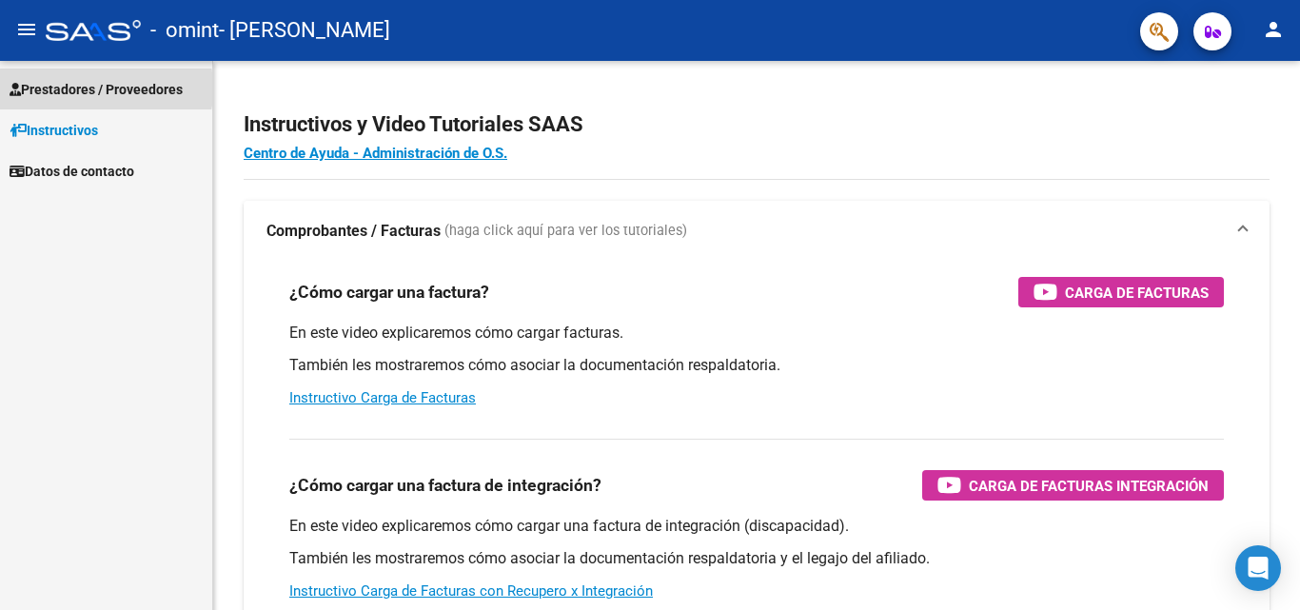
click at [58, 89] on span "Prestadores / Proveedores" at bounding box center [96, 89] width 173 height 21
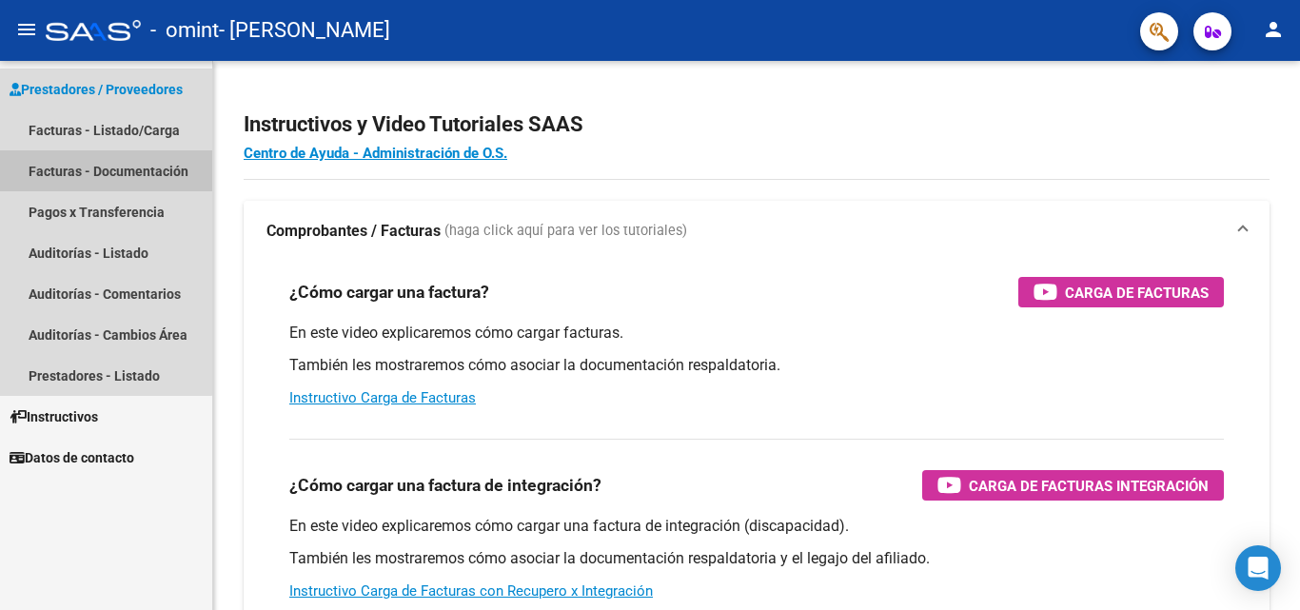
click at [50, 174] on link "Facturas - Documentación" at bounding box center [106, 170] width 212 height 41
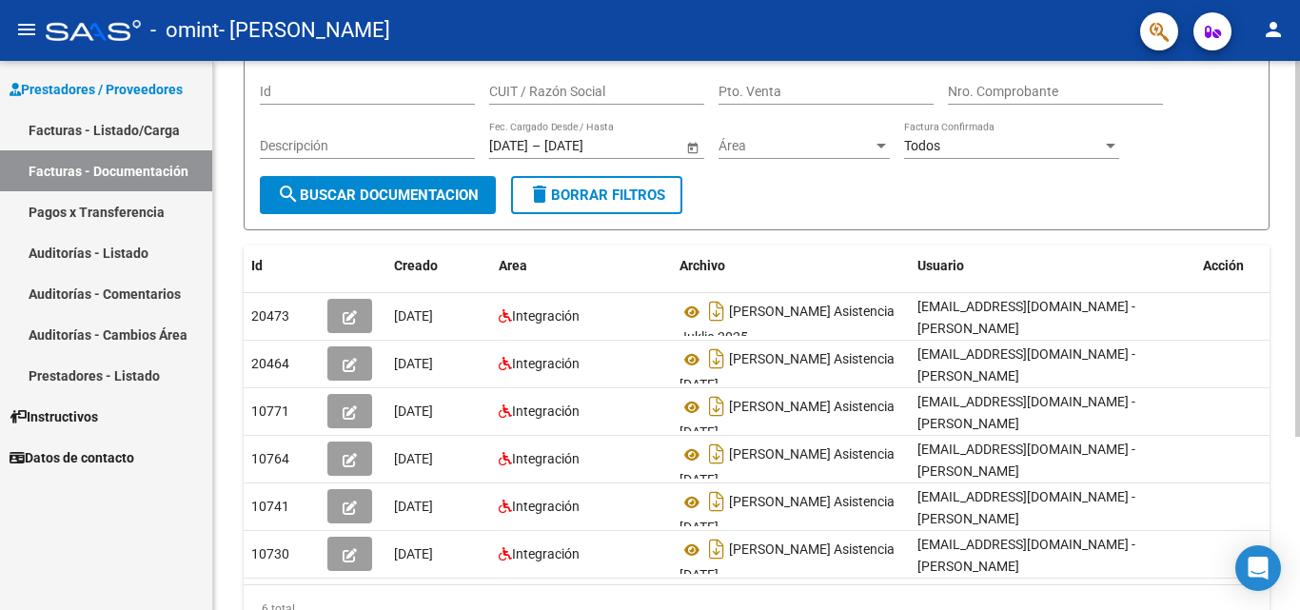
click at [1296, 456] on div at bounding box center [1297, 361] width 5 height 376
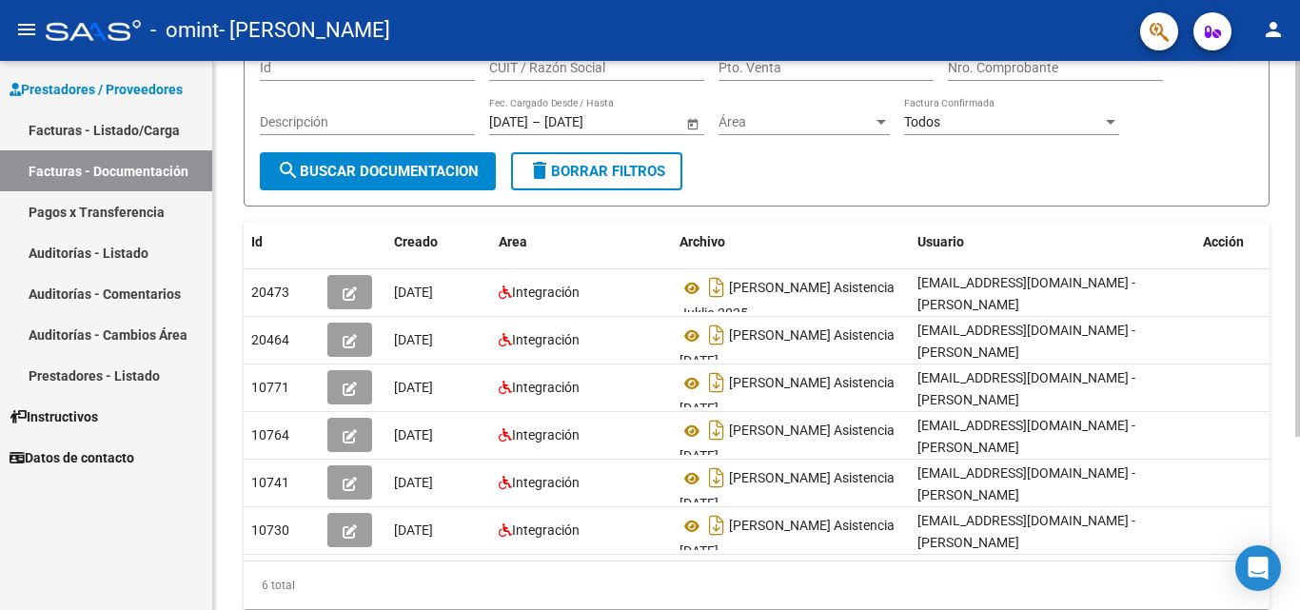
scroll to position [0, 21]
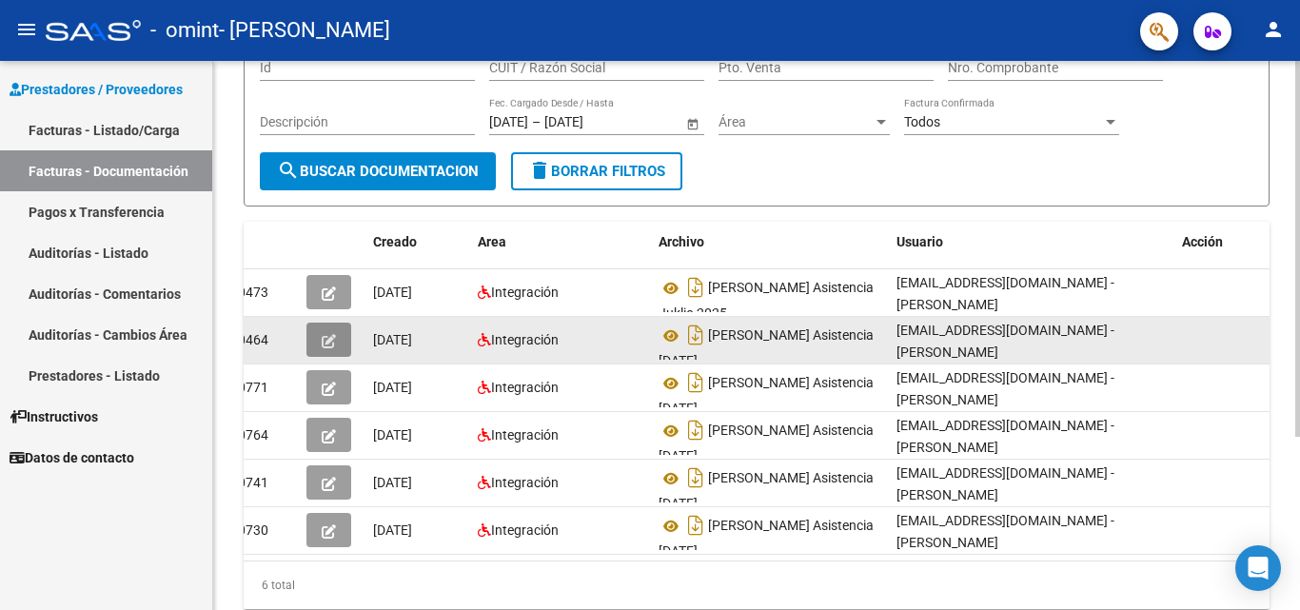
click at [333, 334] on icon "button" at bounding box center [329, 341] width 14 height 14
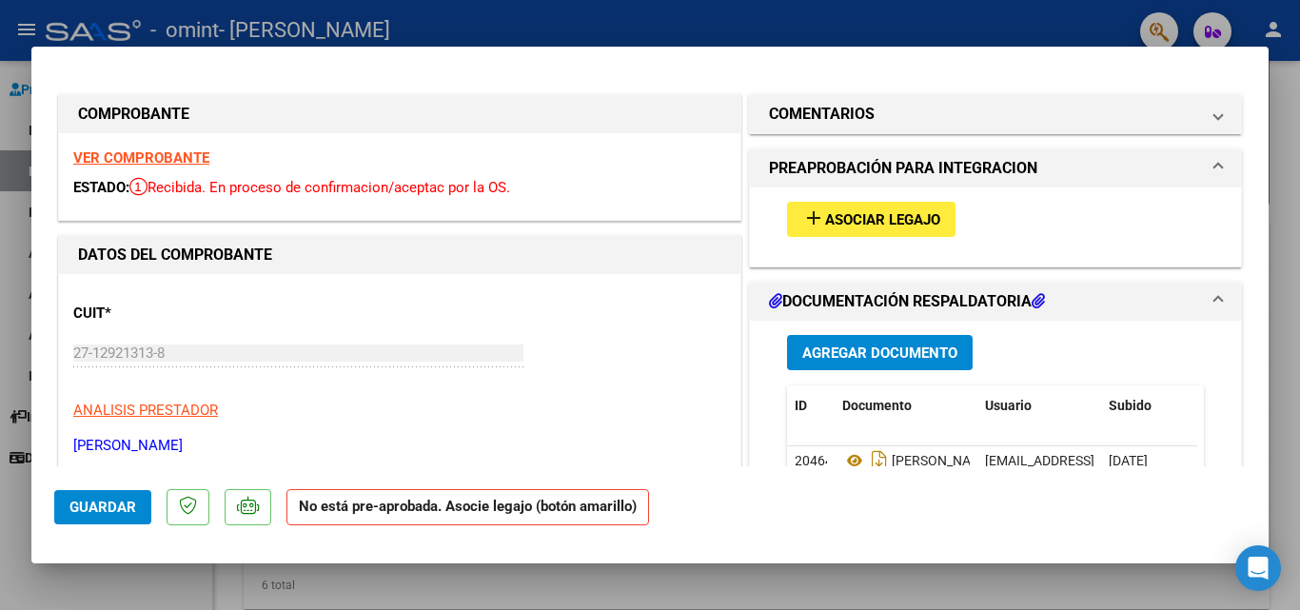
click at [842, 346] on span "Agregar Documento" at bounding box center [879, 353] width 155 height 17
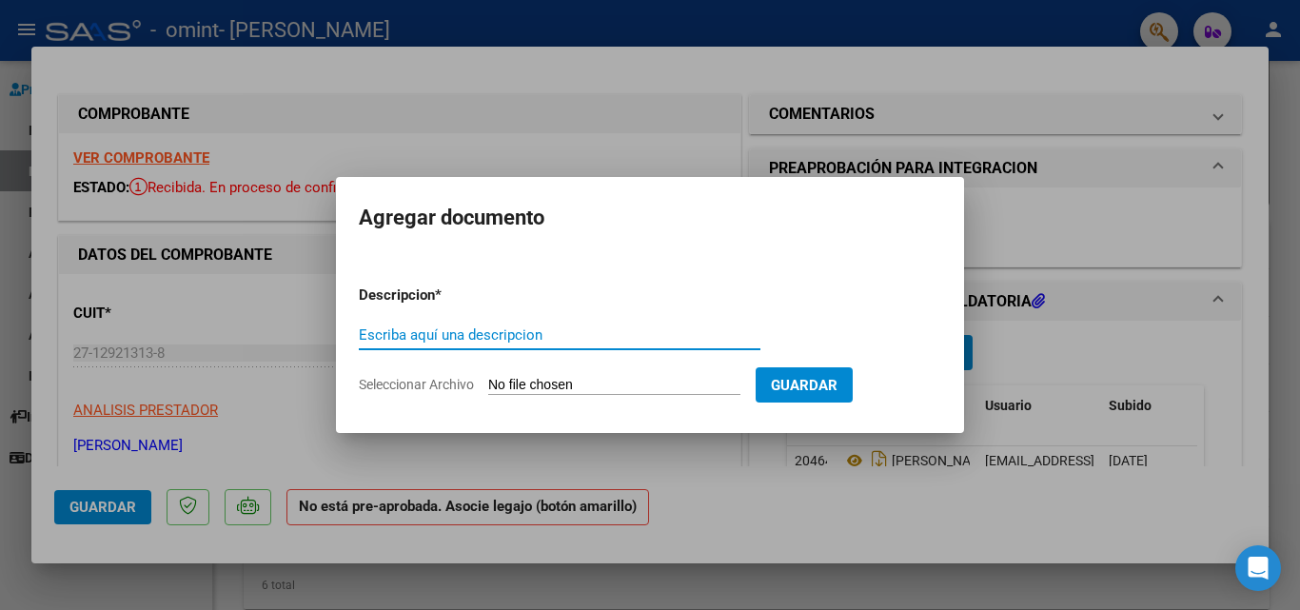
type input "P"
type input "[PERSON_NAME] INFORME EVOLUTIVO [DATE]"
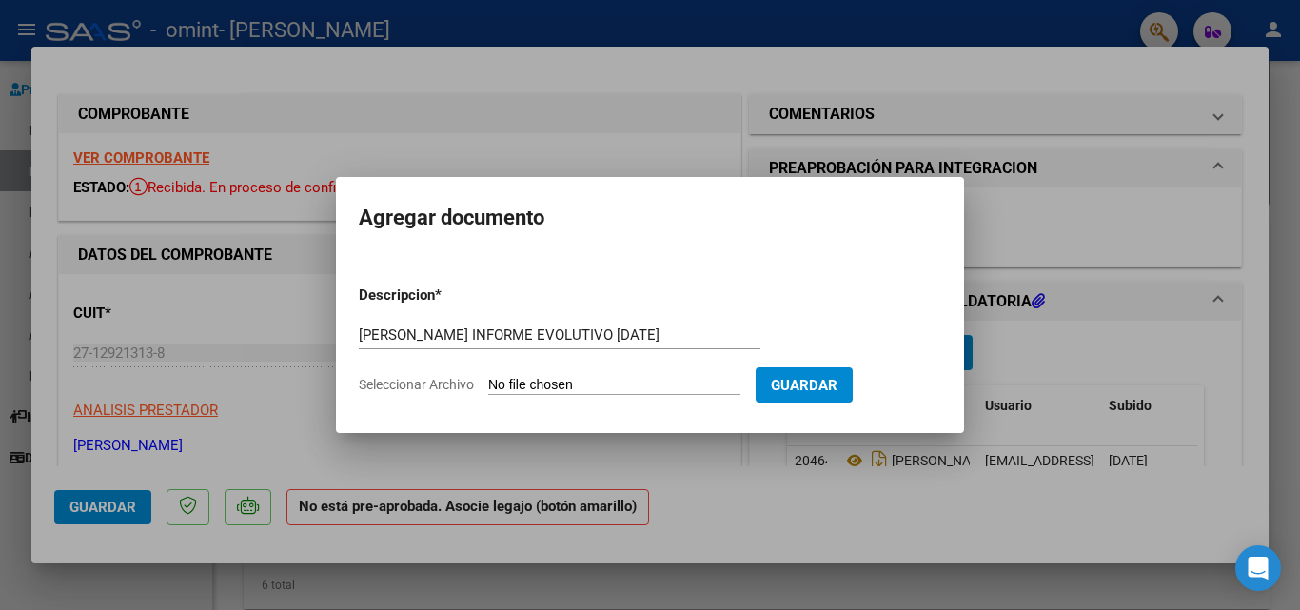
click at [435, 382] on span "Seleccionar Archivo" at bounding box center [416, 384] width 115 height 15
click at [488, 382] on input "Seleccionar Archivo" at bounding box center [614, 386] width 252 height 18
type input "C:\fakepath\[PERSON_NAME] INFORME EVOLUTIVO [DATE].pdf"
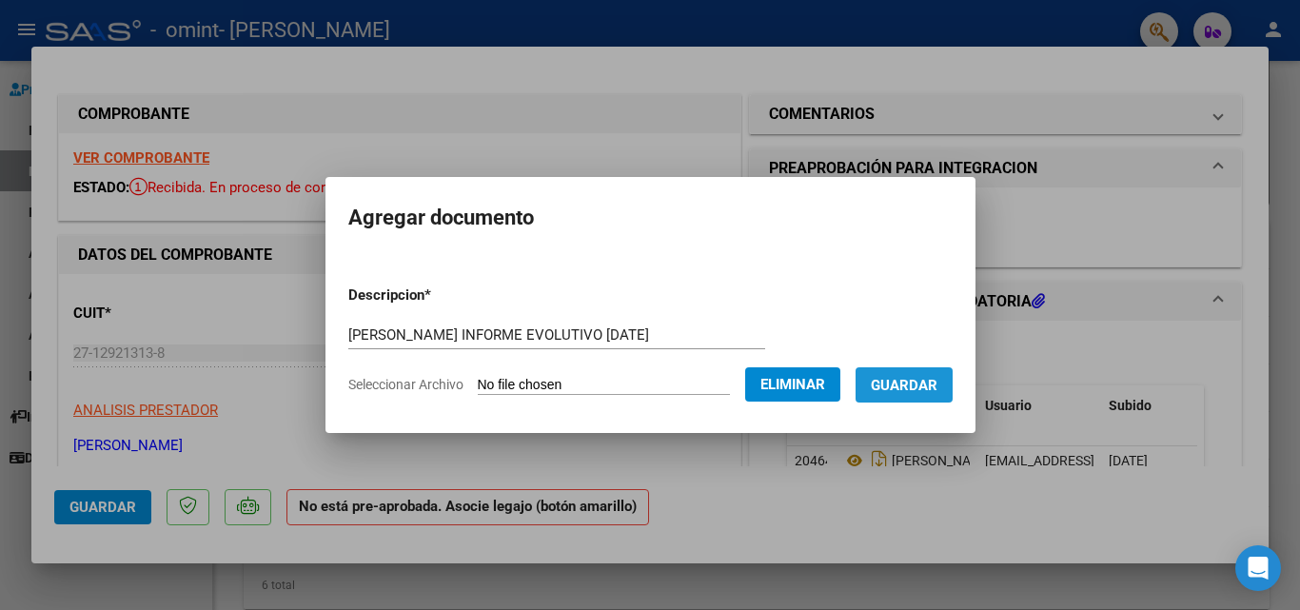
click at [912, 390] on span "Guardar" at bounding box center [904, 385] width 67 height 17
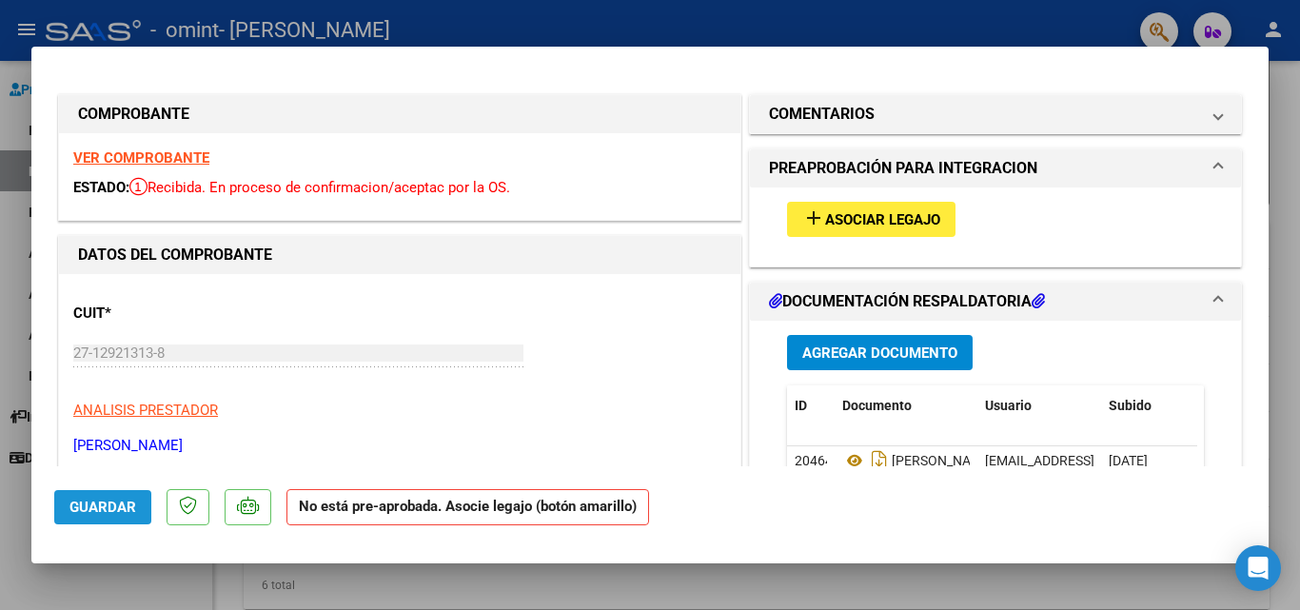
click at [92, 504] on span "Guardar" at bounding box center [102, 507] width 67 height 17
